Goal: Task Accomplishment & Management: Manage account settings

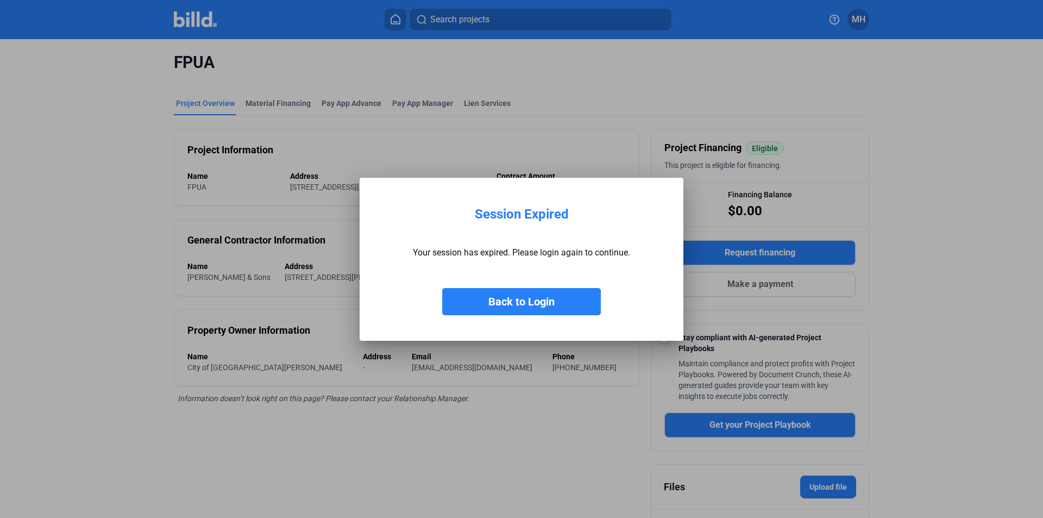
click at [546, 303] on button "Back to Login" at bounding box center [521, 301] width 159 height 27
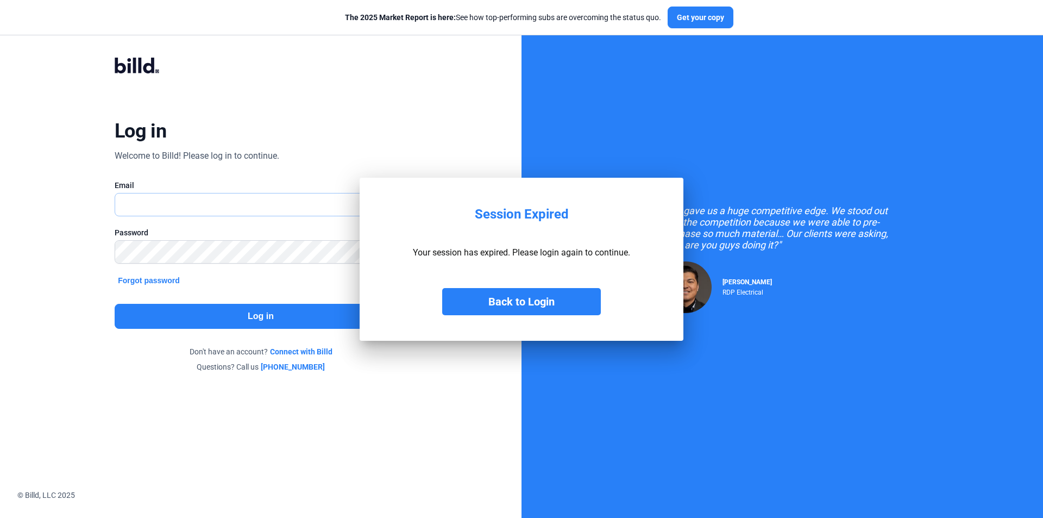
type input "[EMAIL_ADDRESS][DOMAIN_NAME]"
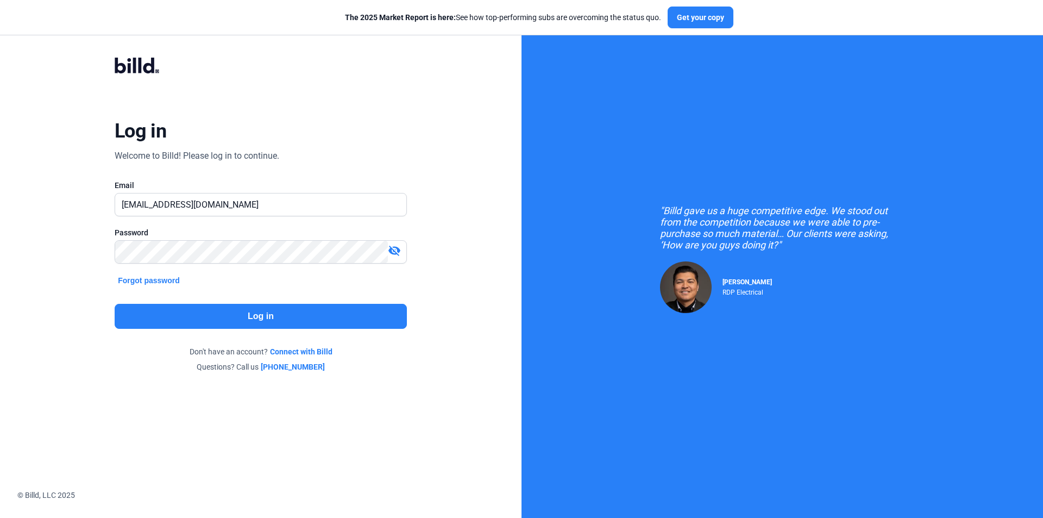
click at [244, 317] on button "Log in" at bounding box center [261, 316] width 292 height 25
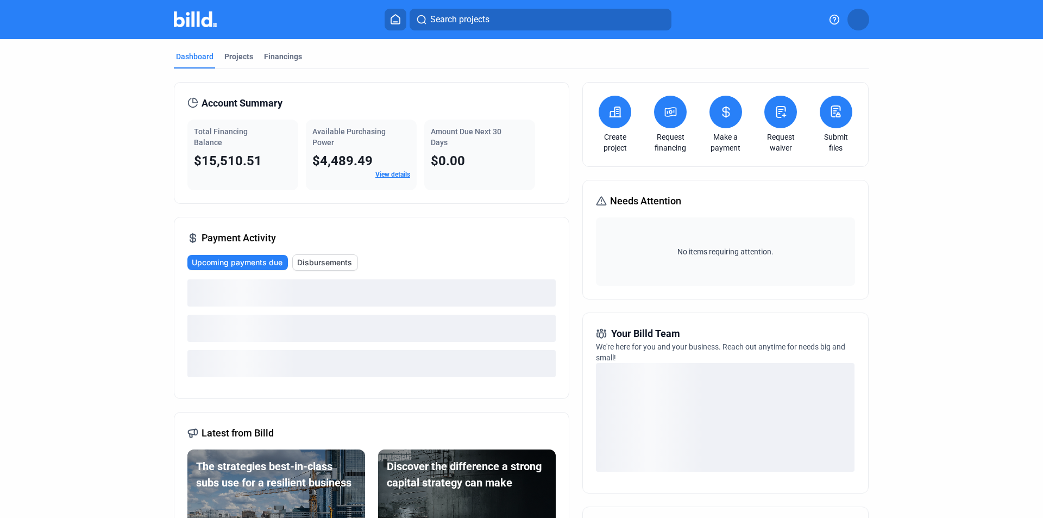
click at [222, 51] on mat-tab-group "Dashboard Projects Financings Account Summary Total Financing Balance $15,510.5…" at bounding box center [521, 381] width 695 height 684
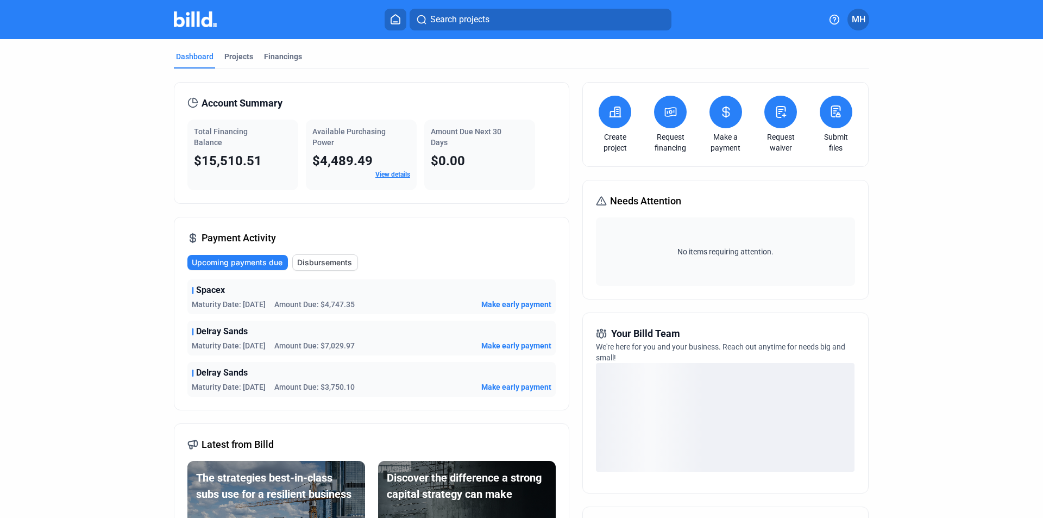
click at [238, 48] on mat-tab-group "Dashboard Projects Financings Account Summary Total Financing Balance $15,510.5…" at bounding box center [521, 381] width 695 height 684
click at [238, 52] on div "Projects" at bounding box center [238, 56] width 29 height 11
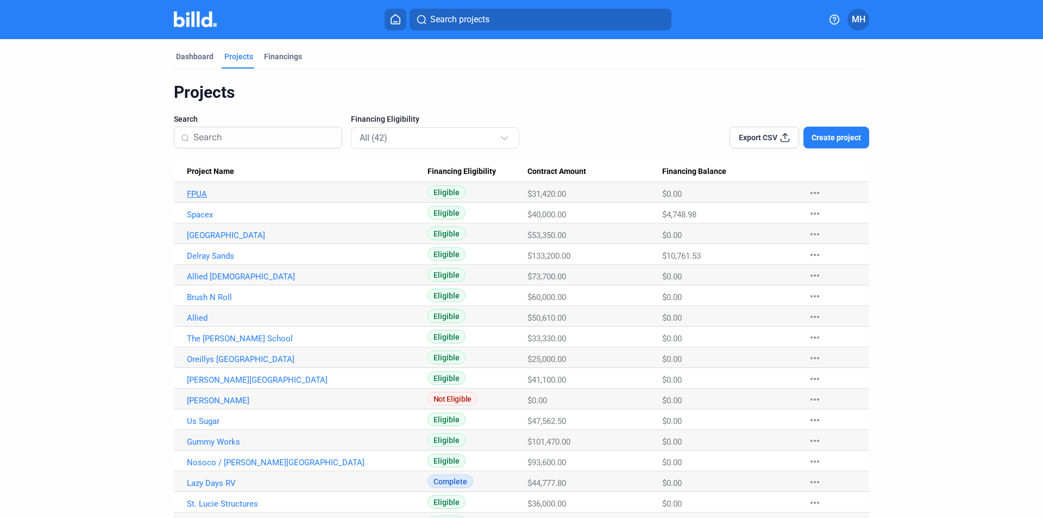
click at [194, 194] on link "FPUA" at bounding box center [307, 194] width 241 height 10
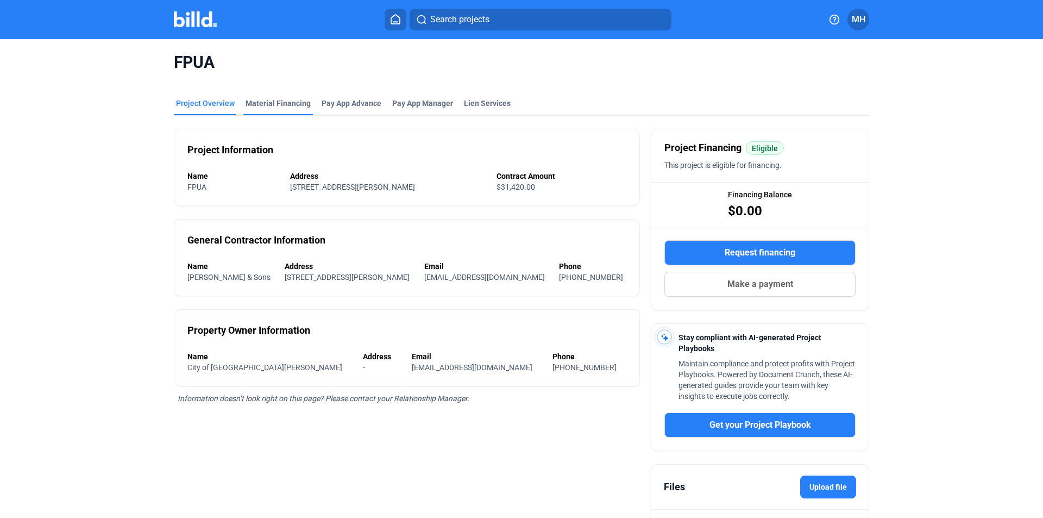
click at [294, 83] on div "FPUA" at bounding box center [521, 62] width 695 height 47
click at [276, 100] on div "Material Financing" at bounding box center [278, 103] width 65 height 11
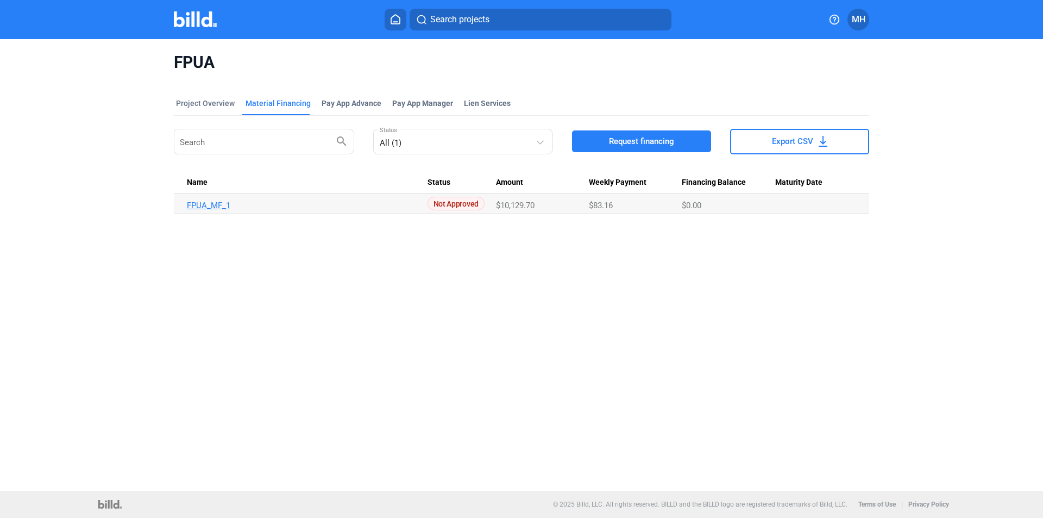
drag, startPoint x: 202, startPoint y: 107, endPoint x: 219, endPoint y: 202, distance: 96.1
click at [219, 202] on mat-tab-group "Project Overview Material Financing Pay App Advance Pay App Manager Lien Servic…" at bounding box center [521, 150] width 695 height 128
click at [450, 201] on span "Not Approved" at bounding box center [455, 204] width 57 height 14
click at [252, 204] on link "FPUA_MF_1" at bounding box center [307, 205] width 241 height 10
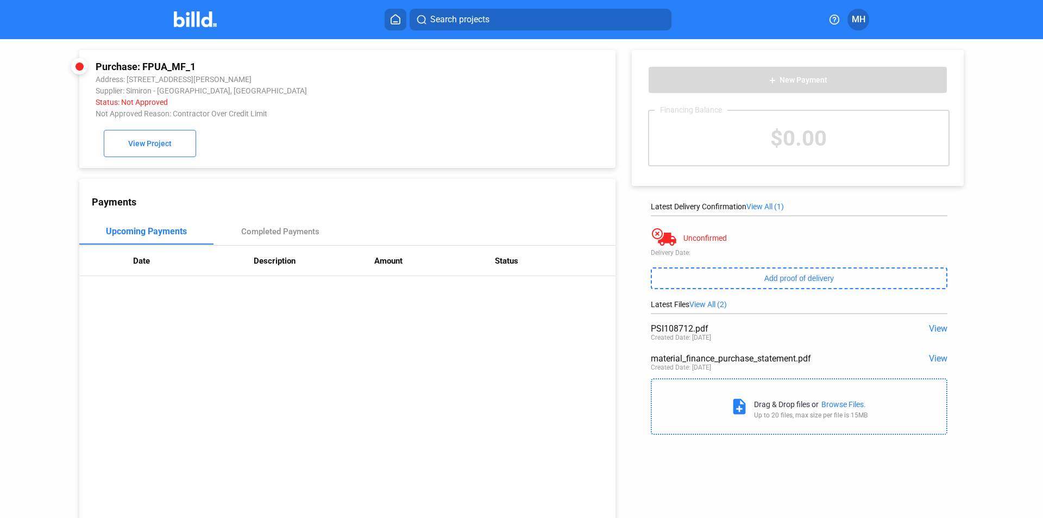
click at [399, 22] on icon at bounding box center [395, 19] width 11 height 10
